Goal: Information Seeking & Learning: Learn about a topic

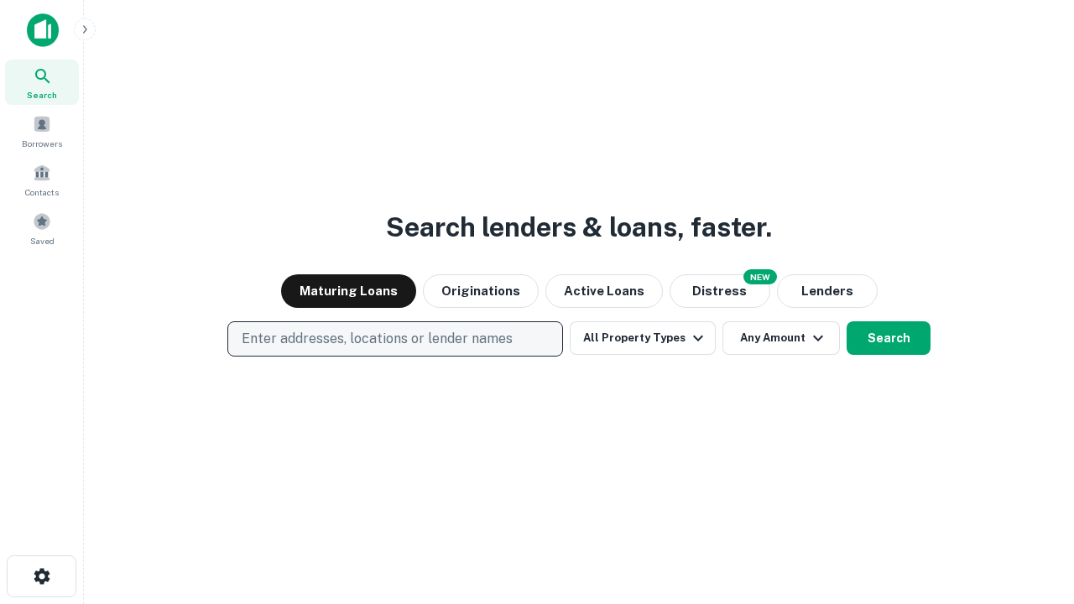
click at [394, 339] on p "Enter addresses, locations or lender names" at bounding box center [377, 339] width 271 height 20
type input "**********"
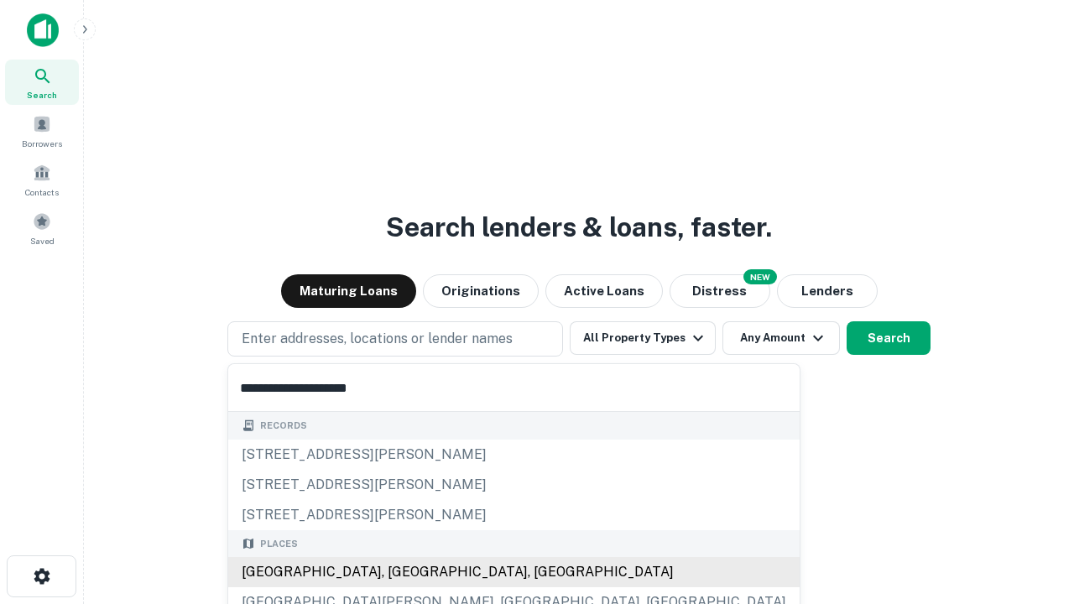
click at [401, 572] on div "Santa Monica, CA, USA" at bounding box center [513, 572] width 571 height 30
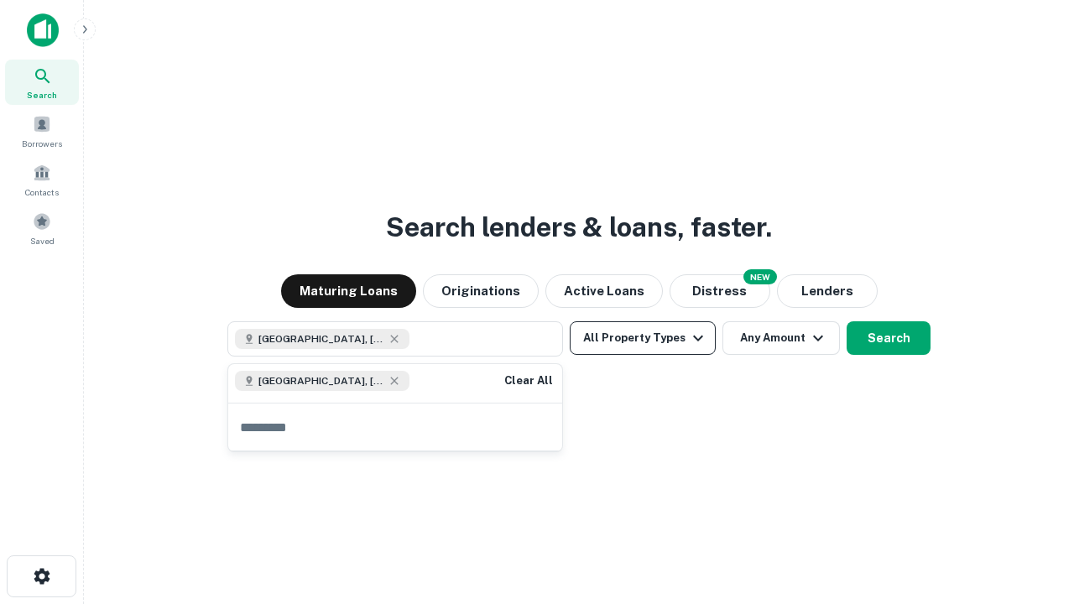
click at [642, 338] on button "All Property Types" at bounding box center [642, 338] width 146 height 34
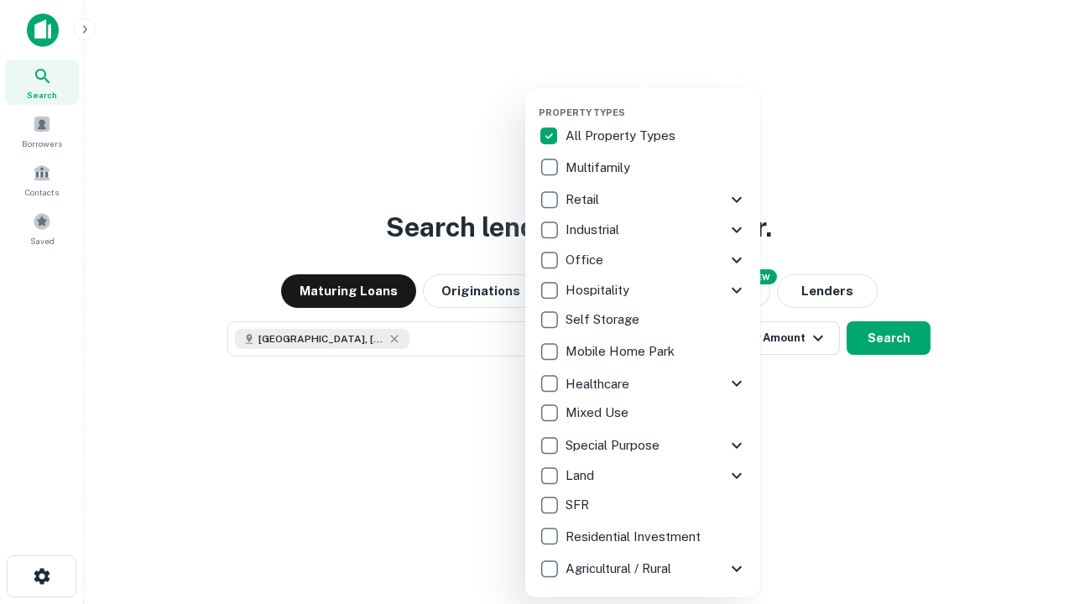
click at [656, 101] on button "button" at bounding box center [655, 101] width 235 height 1
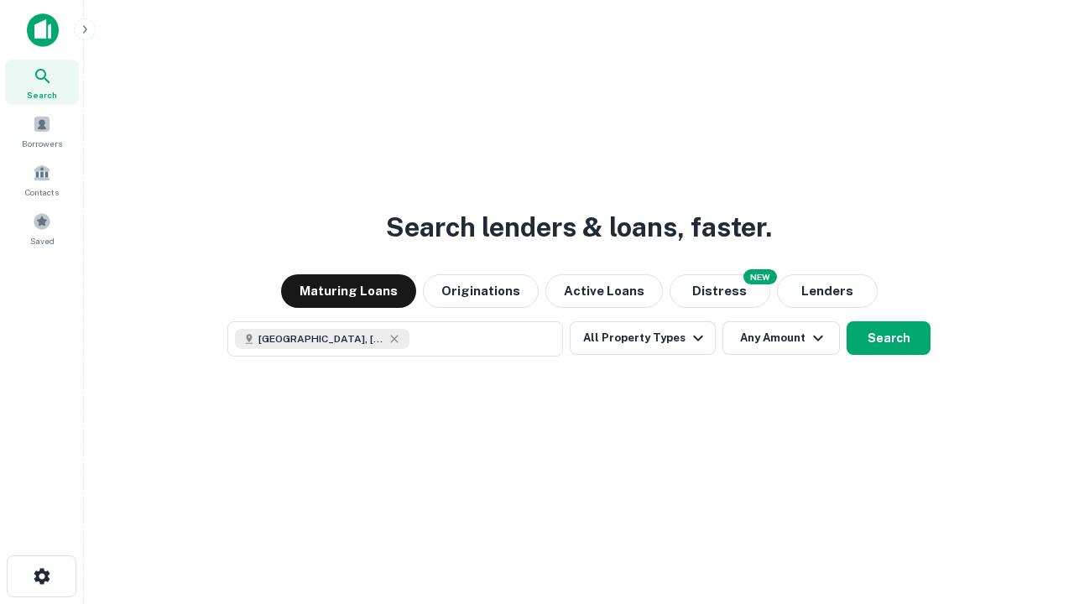
scroll to position [27, 0]
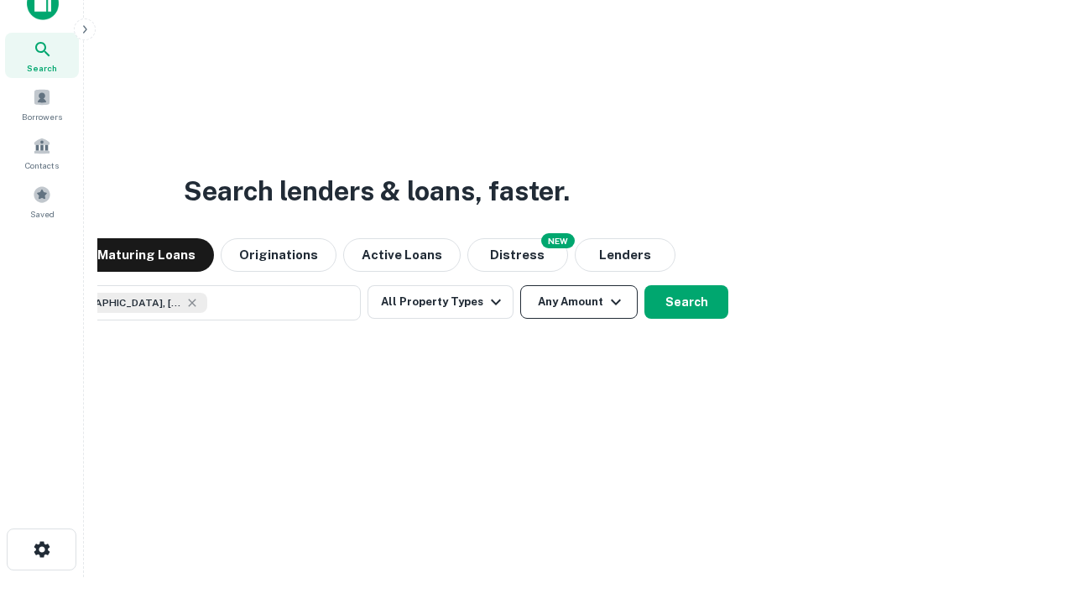
click at [520, 285] on button "Any Amount" at bounding box center [578, 302] width 117 height 34
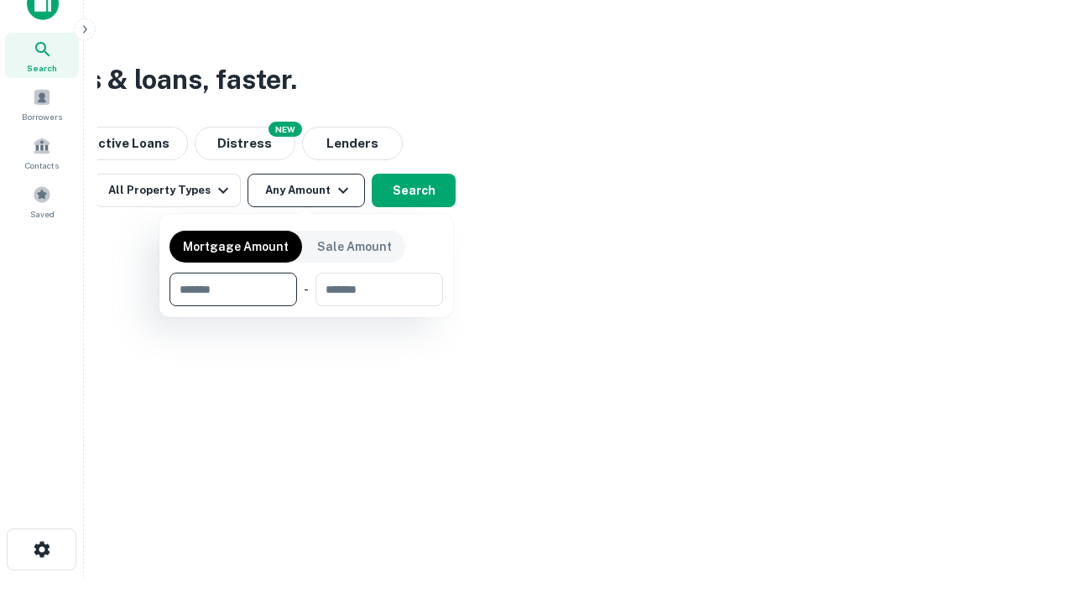
type input "*******"
click at [306, 306] on button "button" at bounding box center [305, 306] width 273 height 1
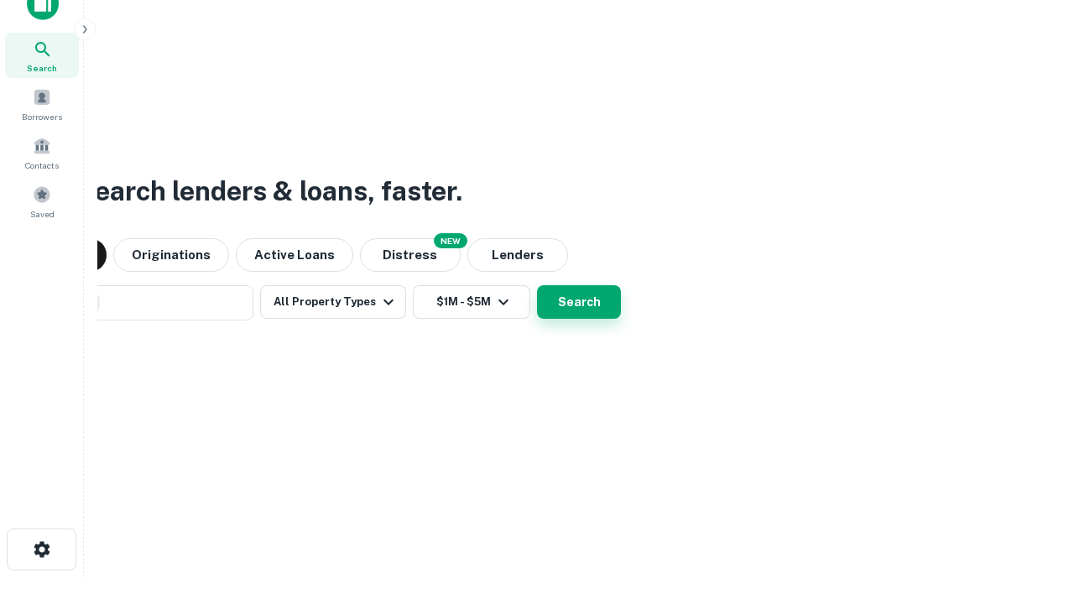
click at [537, 285] on button "Search" at bounding box center [579, 302] width 84 height 34
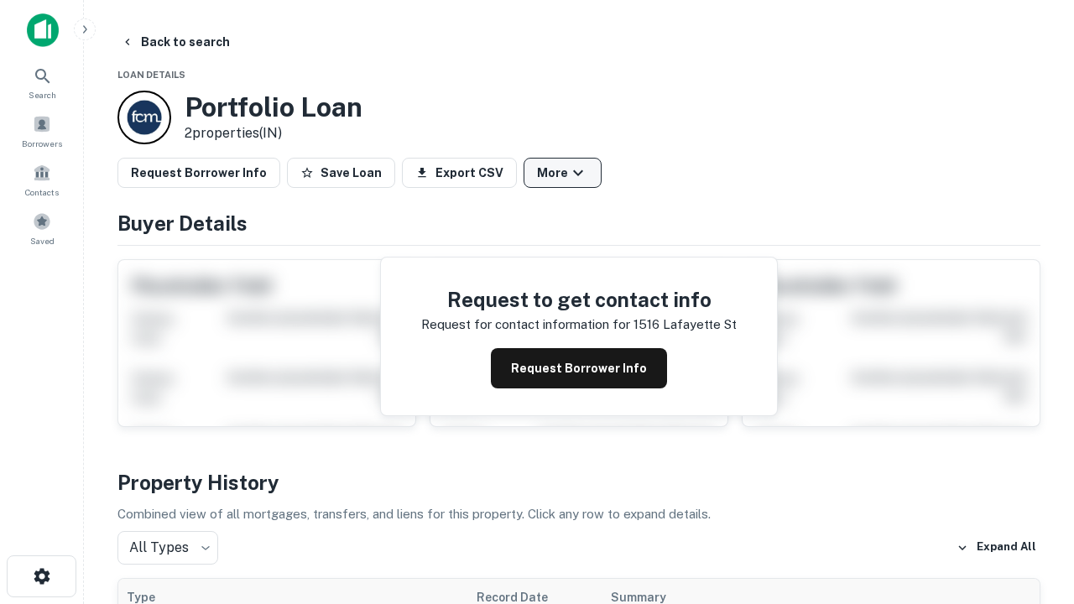
click at [562, 173] on button "More" at bounding box center [562, 173] width 78 height 30
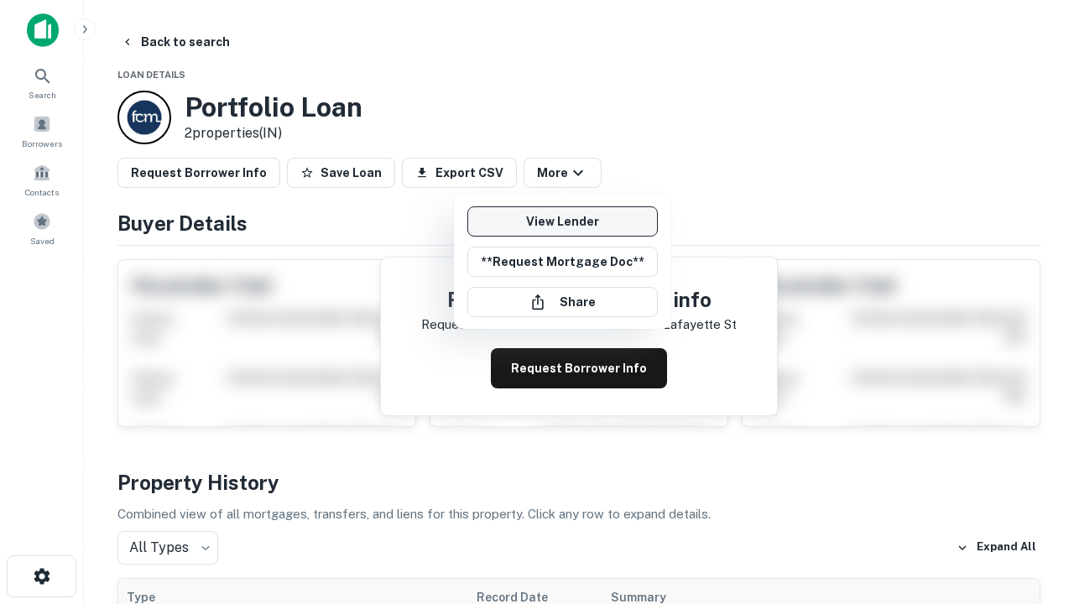
click at [562, 221] on link "View Lender" at bounding box center [562, 221] width 190 height 30
